Goal: Obtain resource: Obtain resource

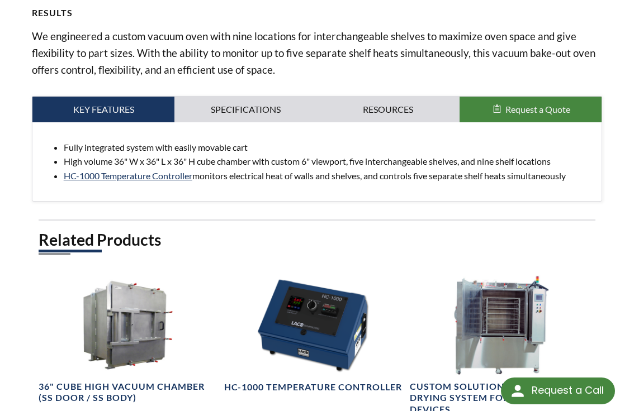
scroll to position [503, 0]
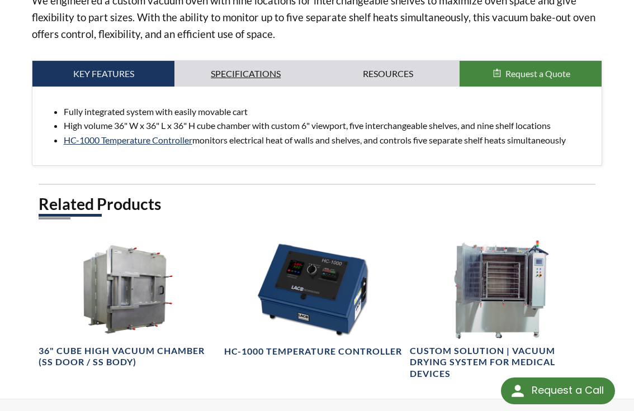
click at [233, 61] on link "Specifications" at bounding box center [245, 74] width 143 height 26
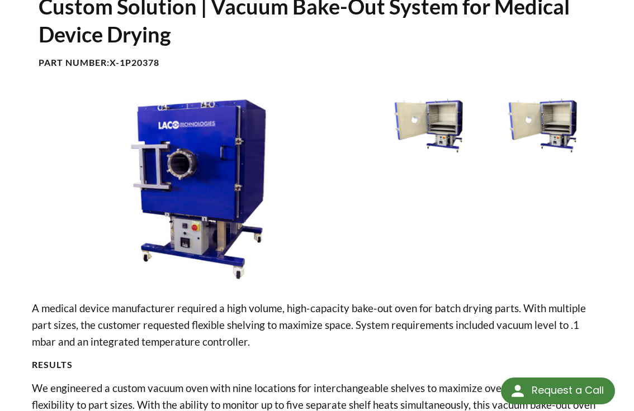
scroll to position [0, 0]
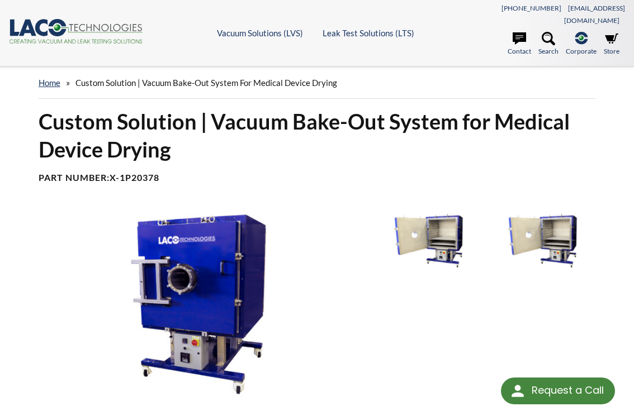
click at [440, 214] on img at bounding box center [428, 241] width 108 height 61
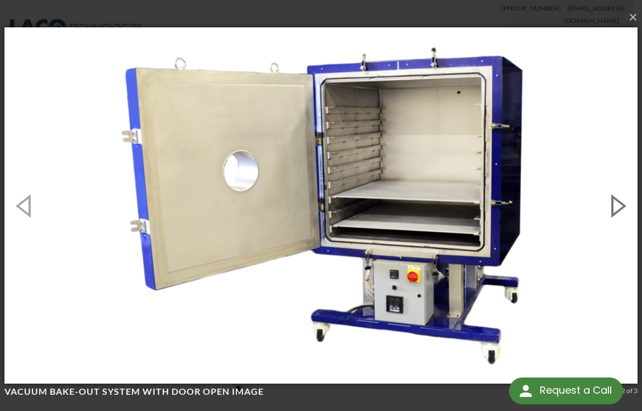
click at [611, 200] on button "button" at bounding box center [617, 205] width 50 height 61
click at [613, 201] on button "button" at bounding box center [617, 205] width 50 height 61
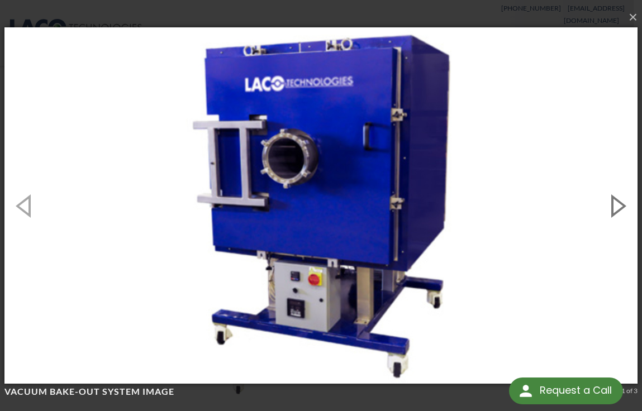
click at [613, 206] on button "button" at bounding box center [617, 205] width 50 height 61
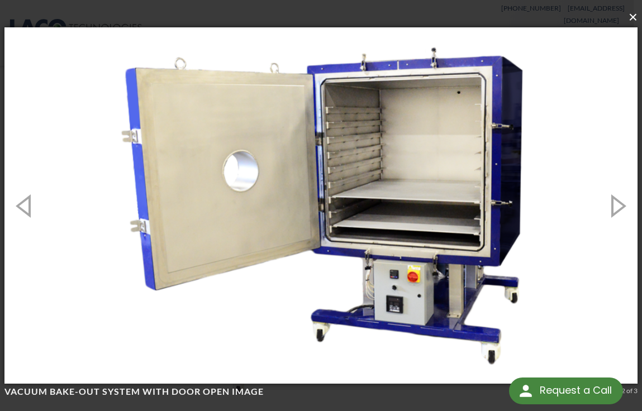
click at [633, 18] on button "×" at bounding box center [324, 17] width 633 height 25
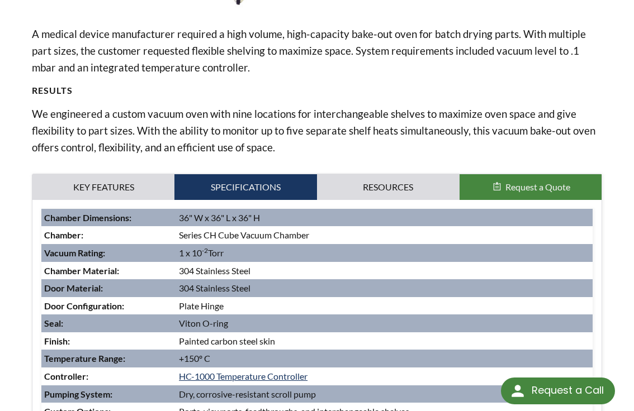
scroll to position [391, 0]
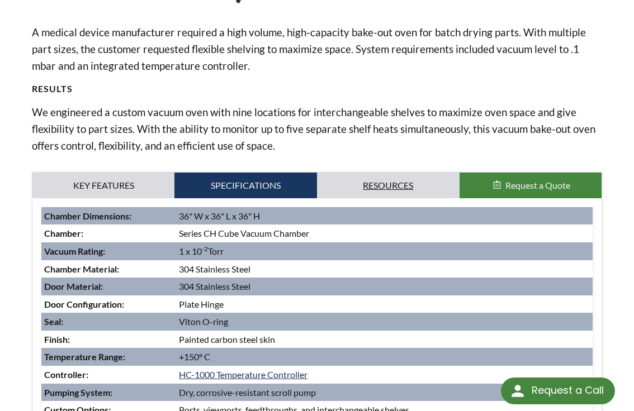
click at [385, 173] on link "Resources" at bounding box center [388, 186] width 143 height 26
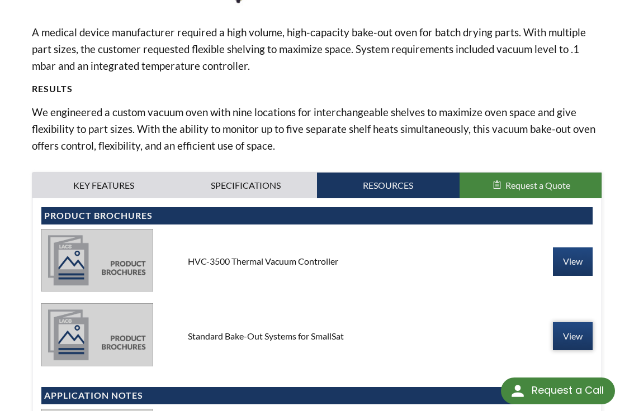
click at [585, 326] on link "View" at bounding box center [573, 337] width 40 height 28
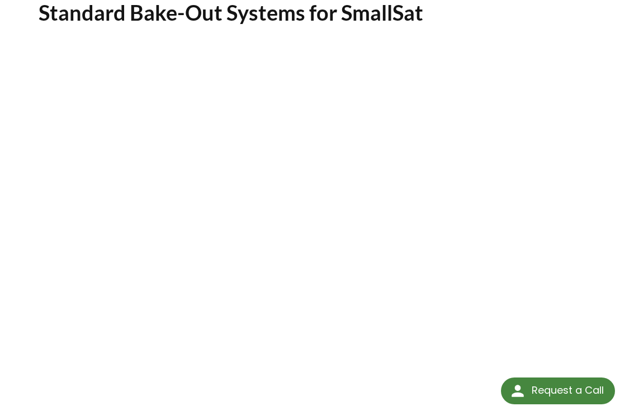
scroll to position [90, 0]
